Goal: Information Seeking & Learning: Learn about a topic

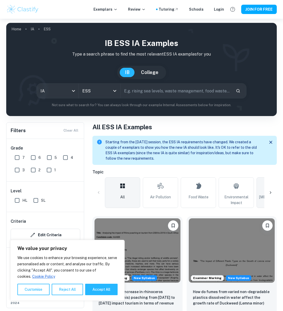
click at [260, 197] on link "[MEDICAL_DATA]" at bounding box center [274, 193] width 35 height 31
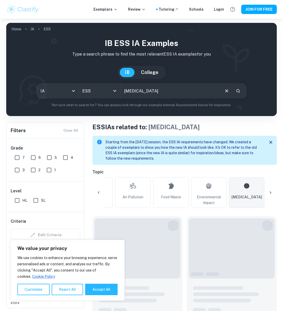
click at [275, 194] on div at bounding box center [271, 193] width 12 height 12
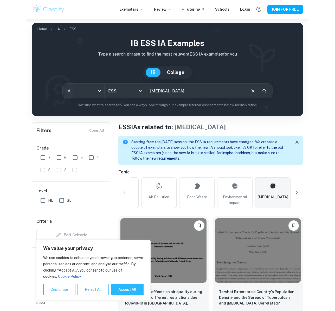
scroll to position [0, 167]
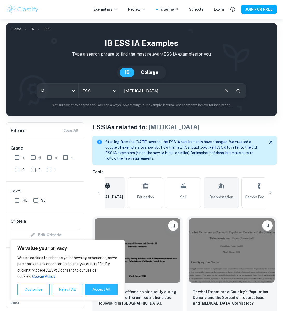
click at [232, 197] on span "Deforestation" at bounding box center [222, 197] width 24 height 6
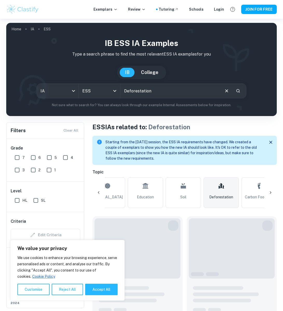
click at [72, 290] on button "Reject All" at bounding box center [67, 289] width 31 height 11
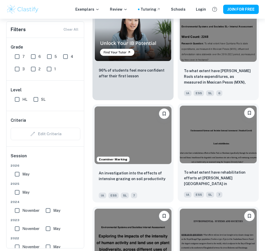
scroll to position [521, 0]
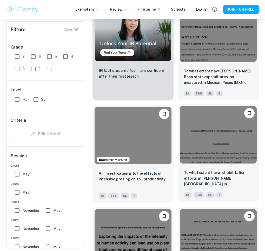
click at [204, 131] on img at bounding box center [218, 135] width 77 height 58
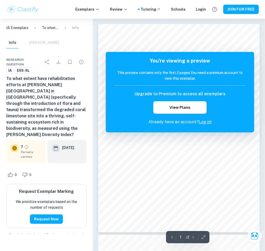
scroll to position [2, 0]
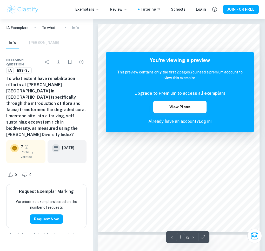
click at [260, 101] on div "Ask Clai 1 ​ / 2 The remaining pages are not being displayed You're viewing a p…" at bounding box center [179, 249] width 172 height 461
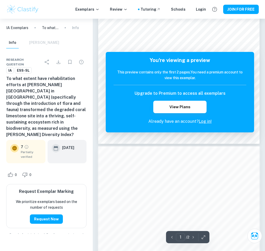
scroll to position [167, 0]
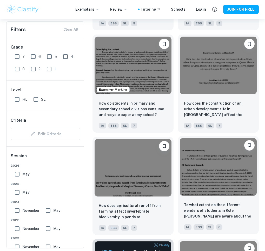
scroll to position [904, 0]
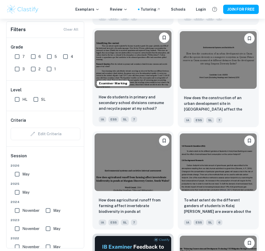
click at [122, 56] on img at bounding box center [133, 59] width 77 height 58
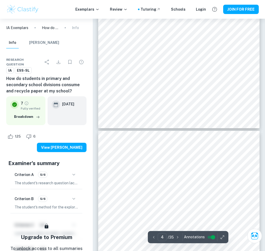
type input "5"
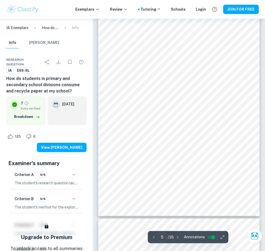
scroll to position [798, 0]
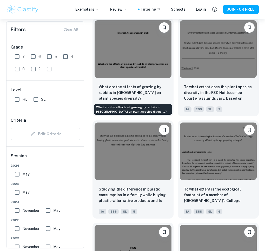
scroll to position [1534, 0]
